Goal: Find specific page/section: Find specific page/section

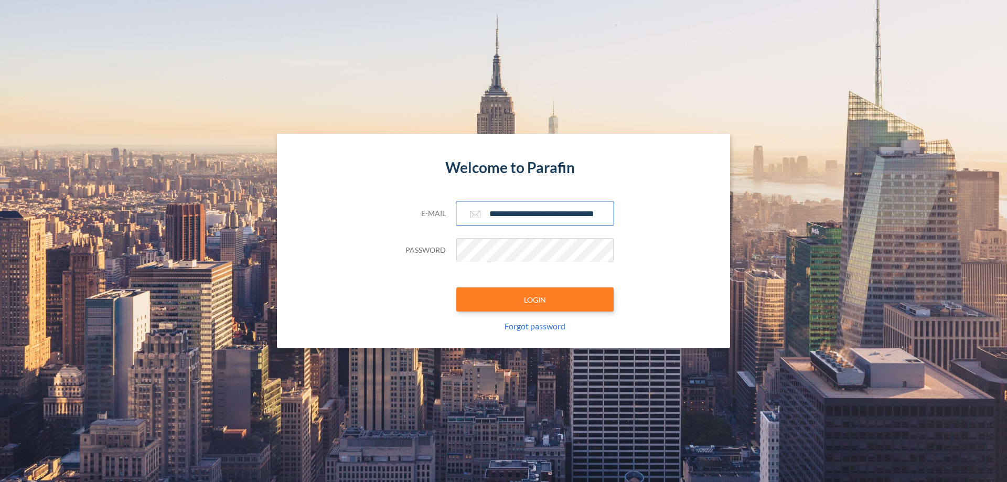
type input "**********"
click at [535, 299] on button "LOGIN" at bounding box center [534, 299] width 157 height 24
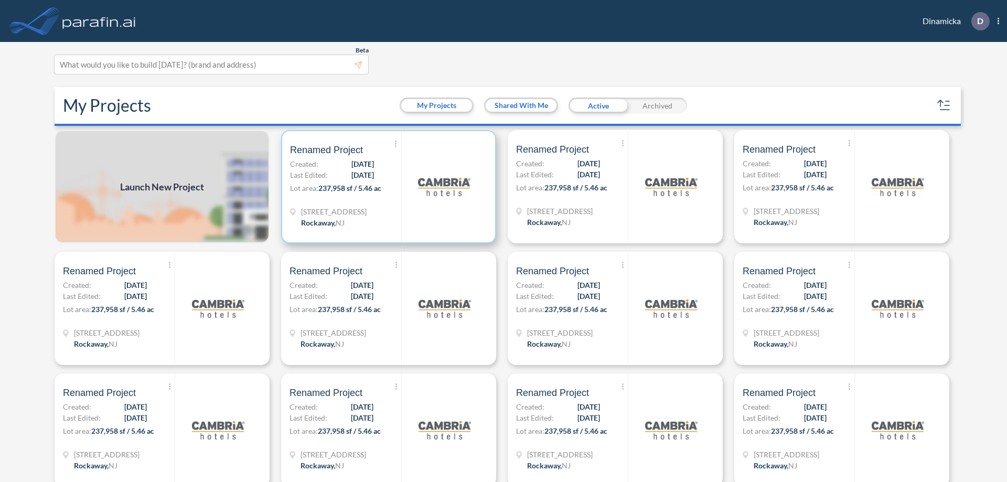
scroll to position [3, 0]
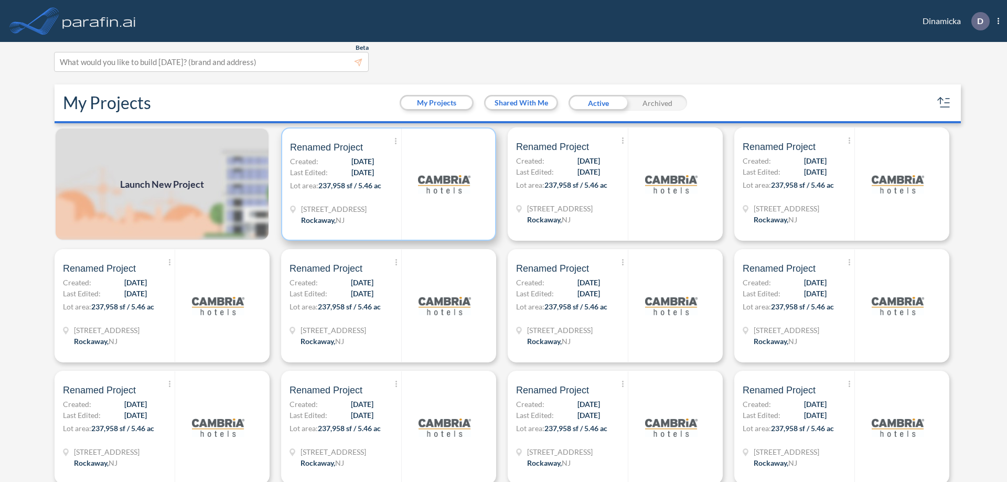
click at [387, 184] on p "Lot area: 237,958 sf / 5.46 ac" at bounding box center [345, 187] width 111 height 15
